Goal: Task Accomplishment & Management: Use online tool/utility

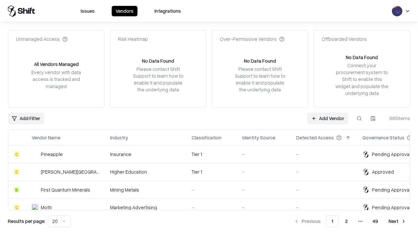
click at [328, 118] on link "Add Vendor" at bounding box center [328, 119] width 41 height 12
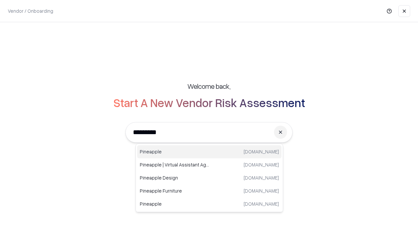
click at [210, 152] on div "Pineapple [DOMAIN_NAME]" at bounding box center [209, 151] width 144 height 13
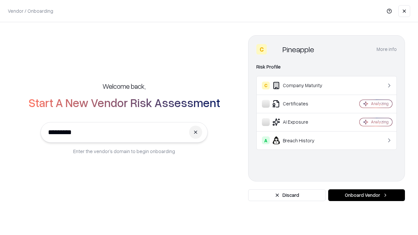
type input "*********"
click at [367, 195] on button "Onboard Vendor" at bounding box center [366, 196] width 77 height 12
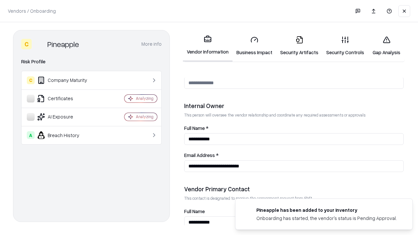
scroll to position [339, 0]
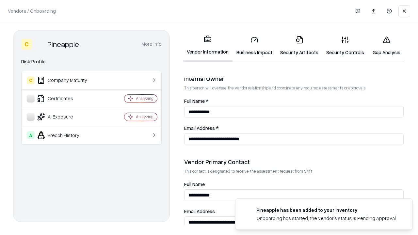
click at [255, 46] on link "Business Impact" at bounding box center [255, 46] width 44 height 30
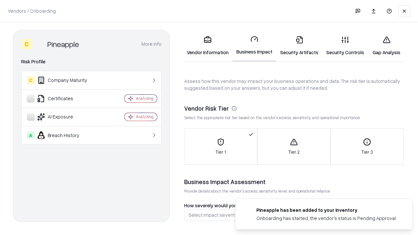
click at [387, 46] on link "Gap Analysis" at bounding box center [386, 46] width 37 height 30
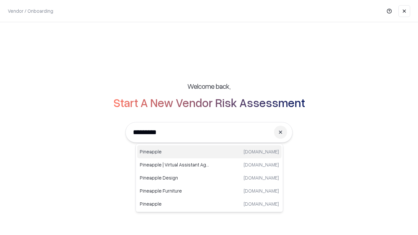
click at [210, 152] on div "Pineapple [DOMAIN_NAME]" at bounding box center [209, 151] width 144 height 13
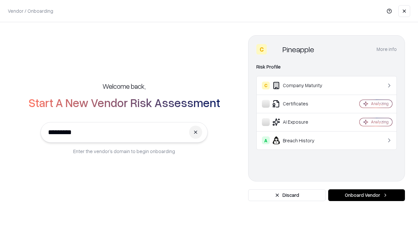
type input "*********"
click at [367, 195] on button "Onboard Vendor" at bounding box center [366, 196] width 77 height 12
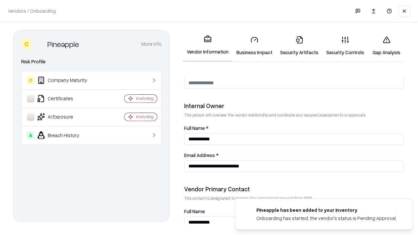
scroll to position [339, 0]
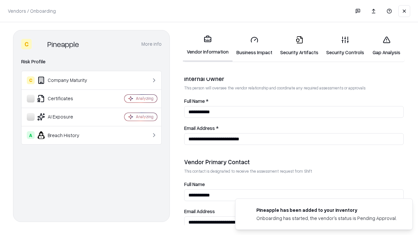
click at [387, 46] on link "Gap Analysis" at bounding box center [386, 46] width 37 height 30
